Goal: Information Seeking & Learning: Find specific fact

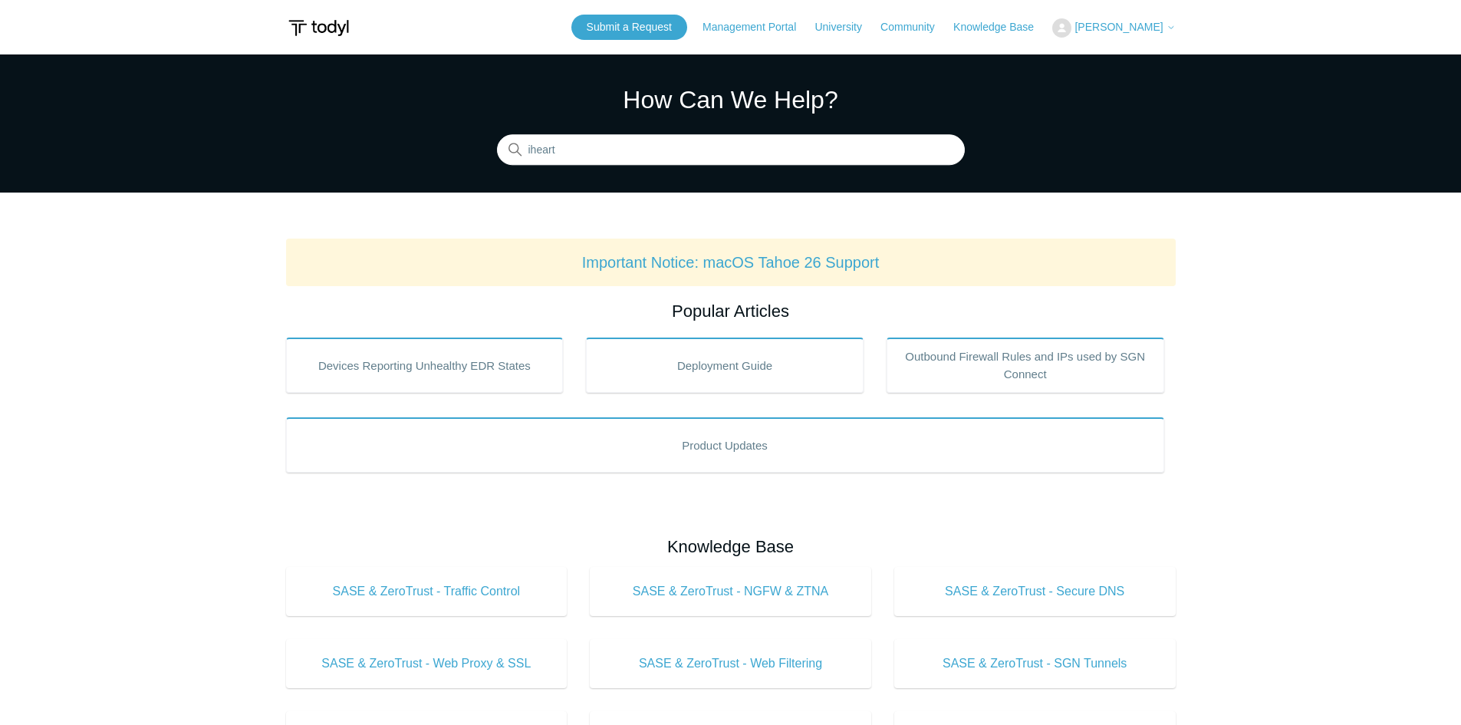
type input "iheart"
